Goal: Task Accomplishment & Management: Manage account settings

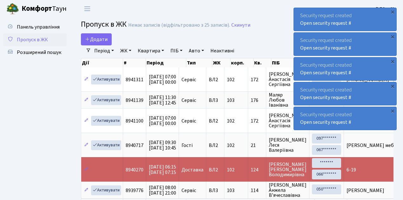
select select "25"
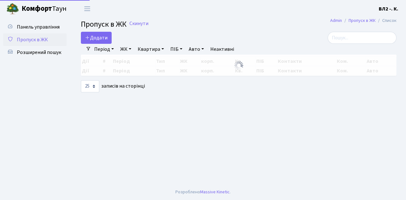
select select "25"
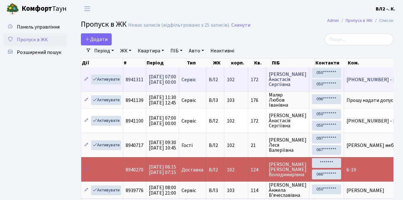
click at [262, 90] on td "172" at bounding box center [257, 79] width 18 height 24
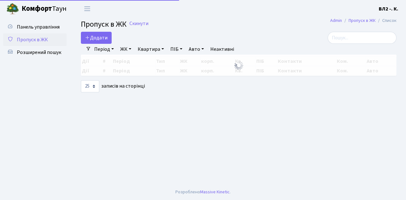
select select "25"
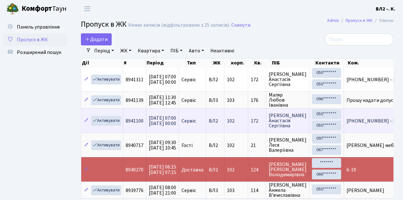
click at [357, 126] on td "[PHONE_NUMBER] - [PERSON_NAME] +380 (66) 184 56…" at bounding box center [409, 120] width 130 height 24
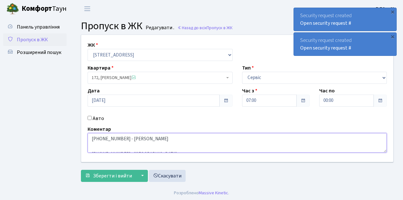
drag, startPoint x: 99, startPoint y: 138, endPoint x: 128, endPoint y: 137, distance: 29.8
click at [128, 137] on textarea "+380 (98) 215 08 77 - Олександр +380 (66) 184 56 84 - Наталия Прошу надати проп…" at bounding box center [237, 143] width 299 height 20
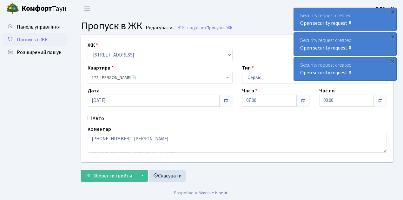
click at [31, 39] on span "Пропуск в ЖК" at bounding box center [32, 39] width 31 height 7
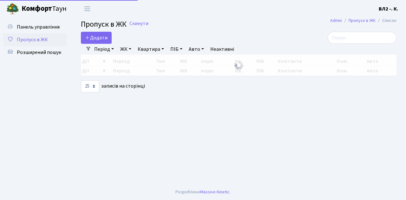
select select "25"
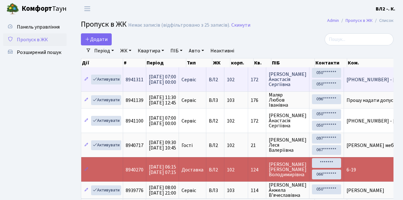
click at [361, 88] on td "[PHONE_NUMBER] - [PERSON_NAME] надати про…" at bounding box center [409, 79] width 130 height 24
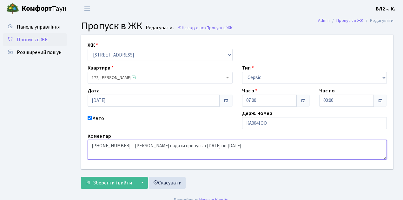
drag, startPoint x: 143, startPoint y: 153, endPoint x: 193, endPoint y: 153, distance: 49.8
click at [193, 153] on textarea "+380 (98) 215 08 77 - Олександр Прошу надати пропуск з 02.09.2025 по 31.12.2025" at bounding box center [237, 150] width 299 height 20
drag, startPoint x: 140, startPoint y: 153, endPoint x: 196, endPoint y: 154, distance: 55.5
click at [196, 154] on textarea "+380 (98) 215 08 77 - Олександр Прошу надати пропуск з 02.09.2025 по 31.12.2025" at bounding box center [237, 150] width 299 height 20
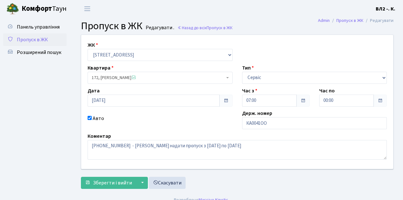
click at [44, 105] on ul "Панель управління Пропуск в ЖК Розширений пошук" at bounding box center [34, 105] width 63 height 168
click at [29, 89] on ul "Панель управління Пропуск в ЖК Розширений пошук" at bounding box center [34, 105] width 63 height 168
click at [68, 146] on div "Панель управління Пропуск в ЖК Розширений пошук" at bounding box center [35, 104] width 71 height 174
click at [30, 39] on span "Пропуск в ЖК" at bounding box center [32, 39] width 31 height 7
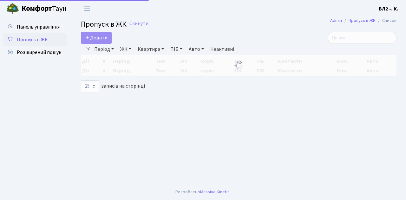
select select "25"
